Goal: Information Seeking & Learning: Learn about a topic

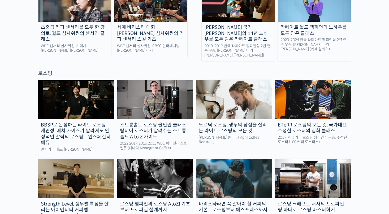
scroll to position [429, 0]
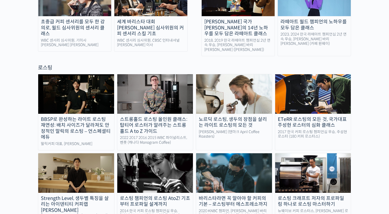
click at [242, 83] on img at bounding box center [234, 93] width 76 height 39
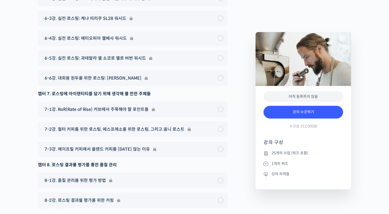
scroll to position [3237, 0]
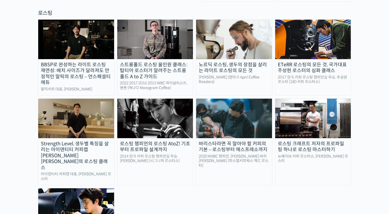
scroll to position [522, 0]
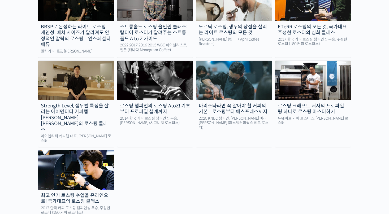
click at [86, 61] on img at bounding box center [76, 80] width 76 height 39
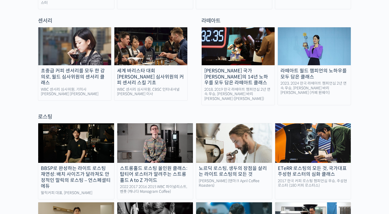
scroll to position [402, 0]
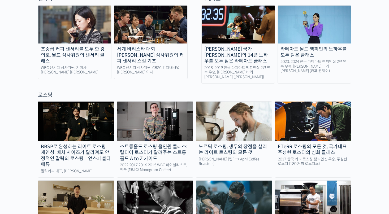
click at [62, 106] on img at bounding box center [76, 121] width 76 height 39
click at [163, 102] on img at bounding box center [155, 121] width 76 height 39
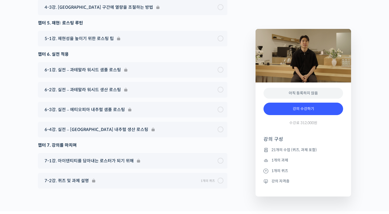
scroll to position [3115, 0]
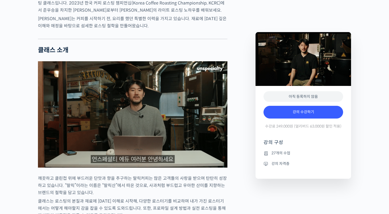
scroll to position [312, 0]
